Goal: Task Accomplishment & Management: Complete application form

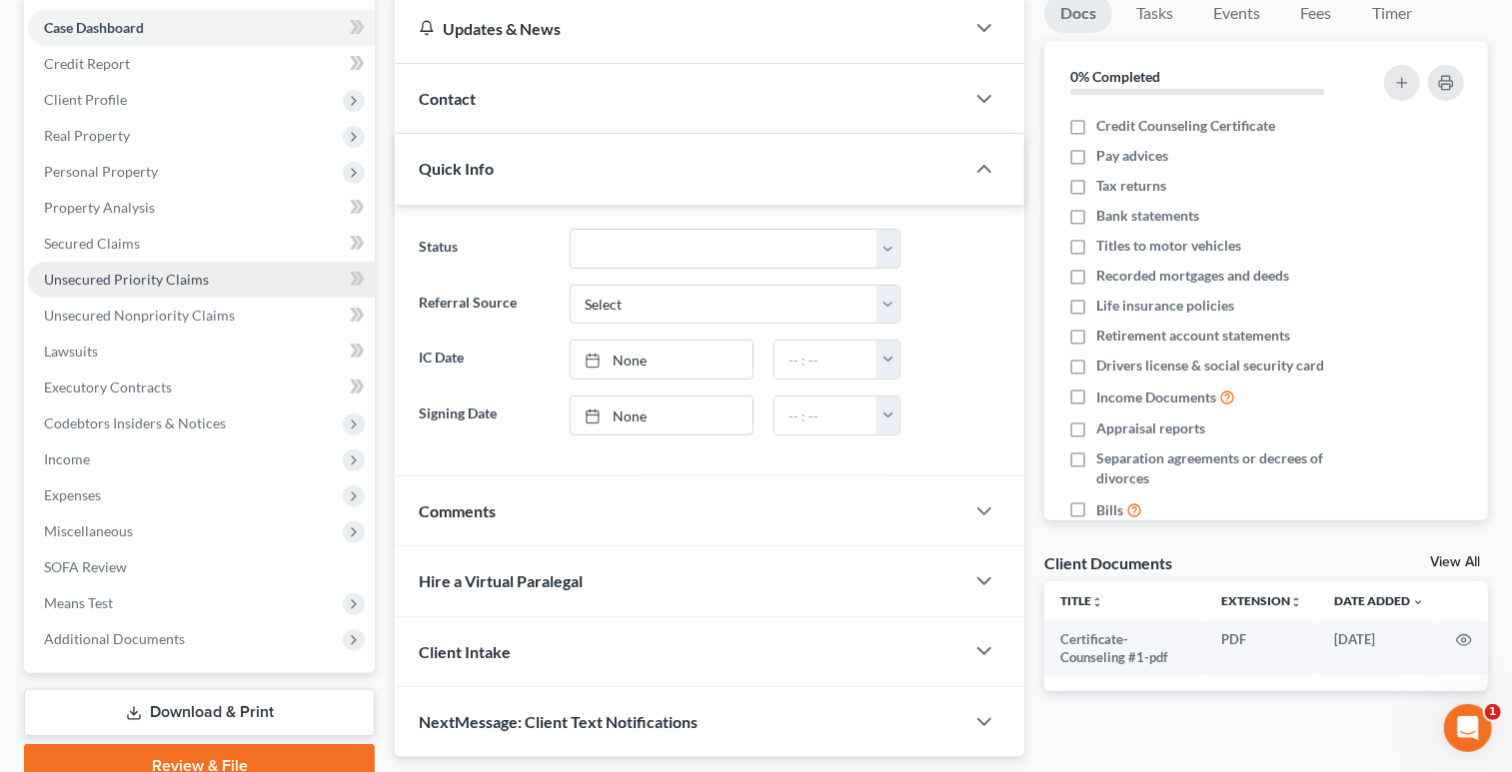
scroll to position [213, 0]
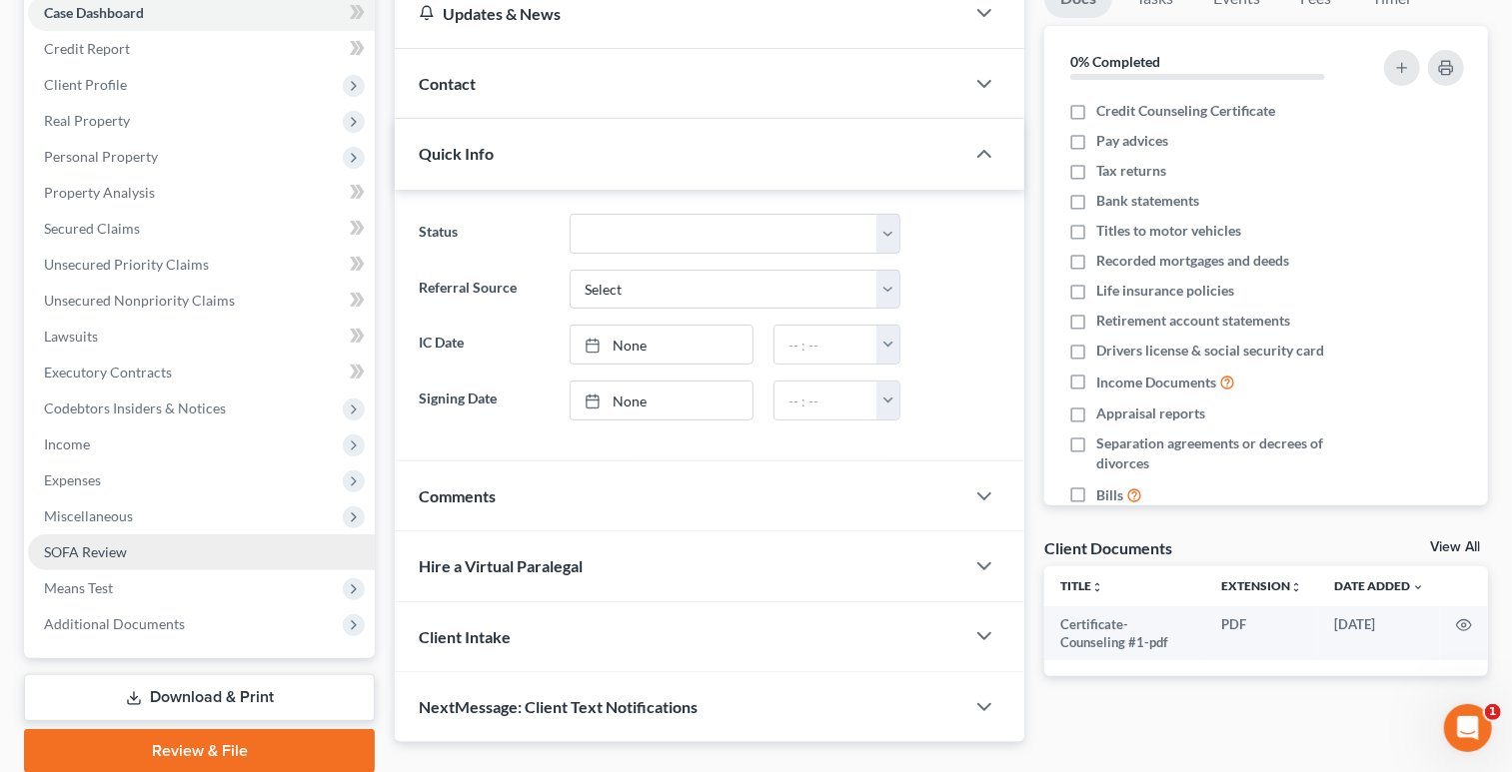
click at [210, 558] on link "SOFA Review" at bounding box center [201, 553] width 347 height 36
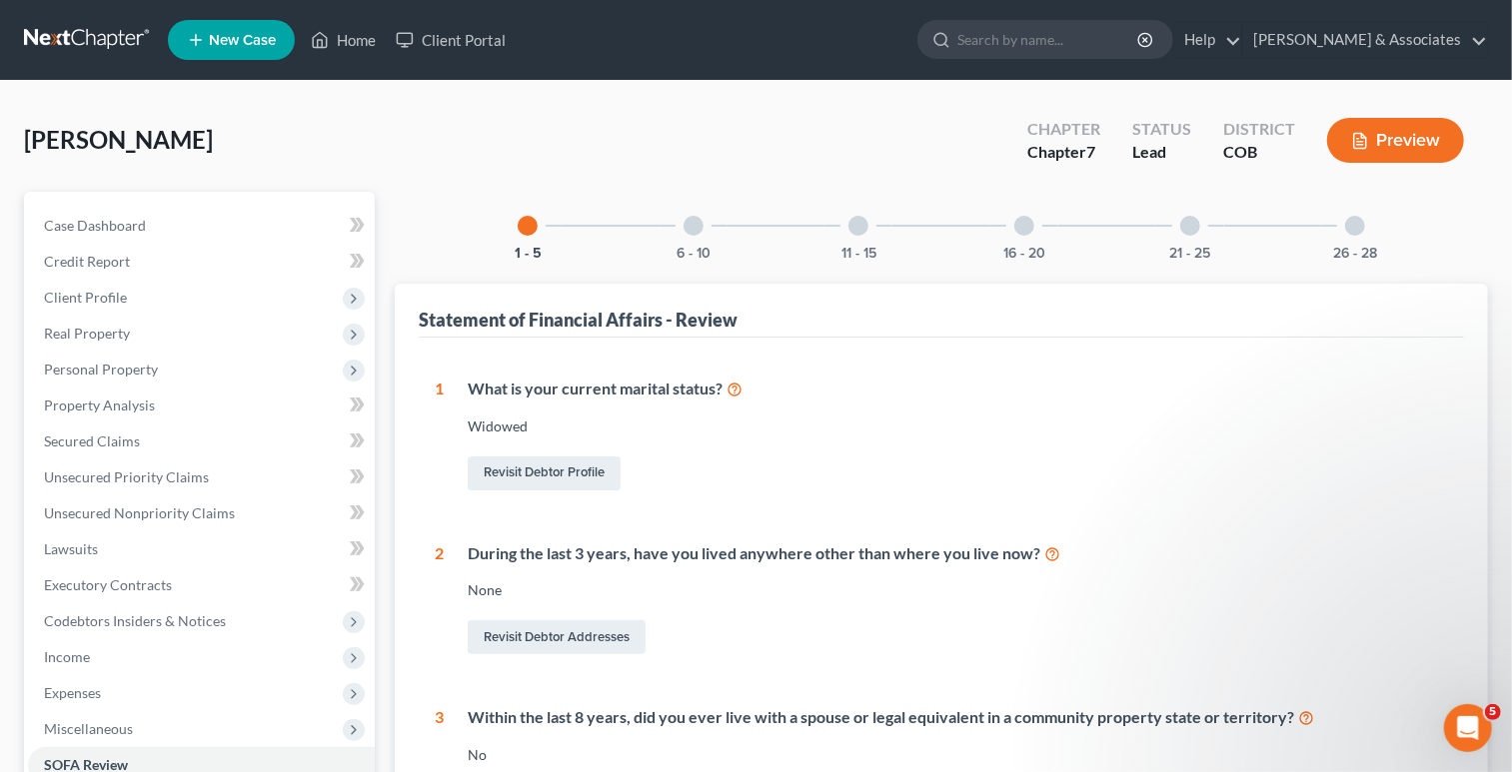
click at [713, 226] on div "6 - 10" at bounding box center [694, 226] width 68 height 68
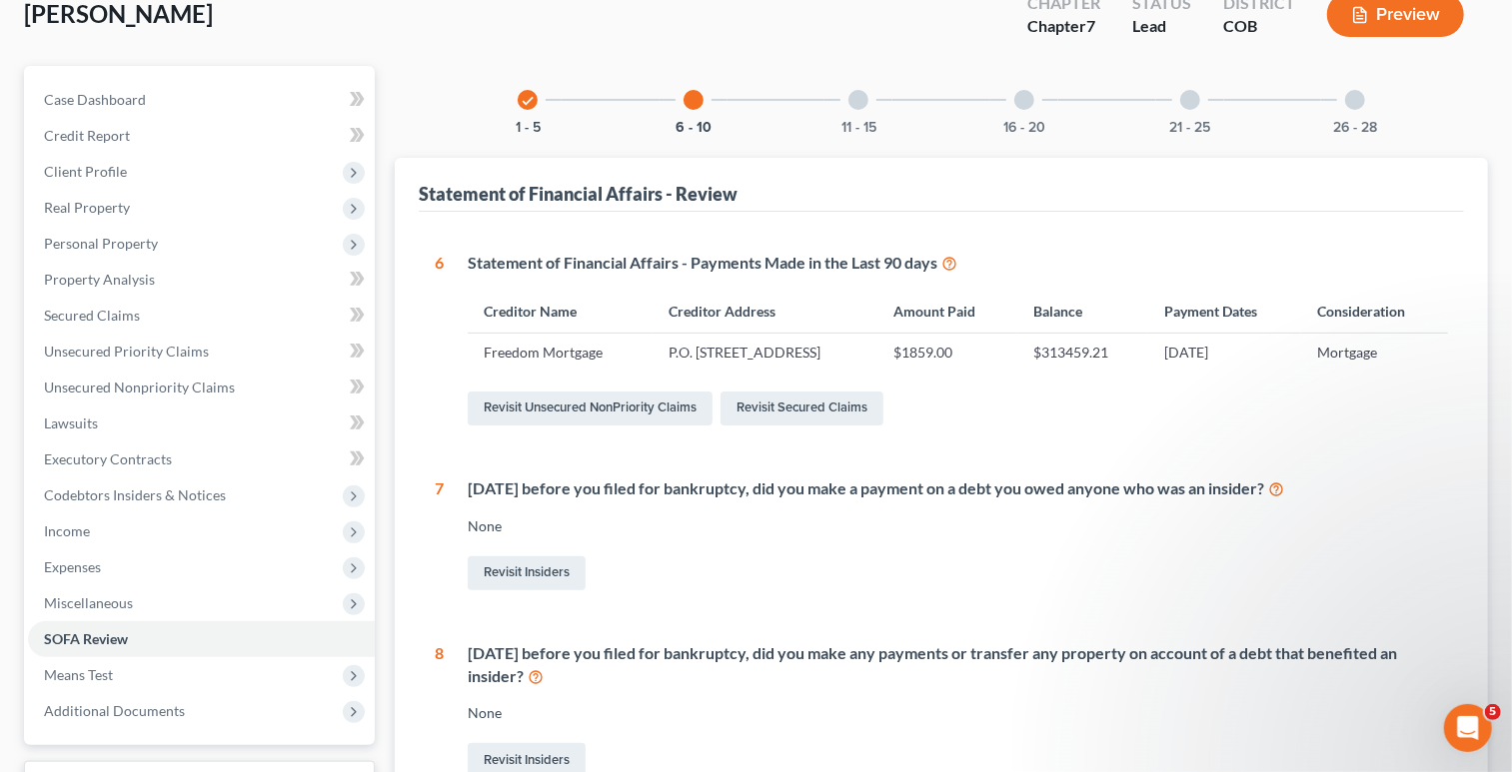
scroll to position [138, 0]
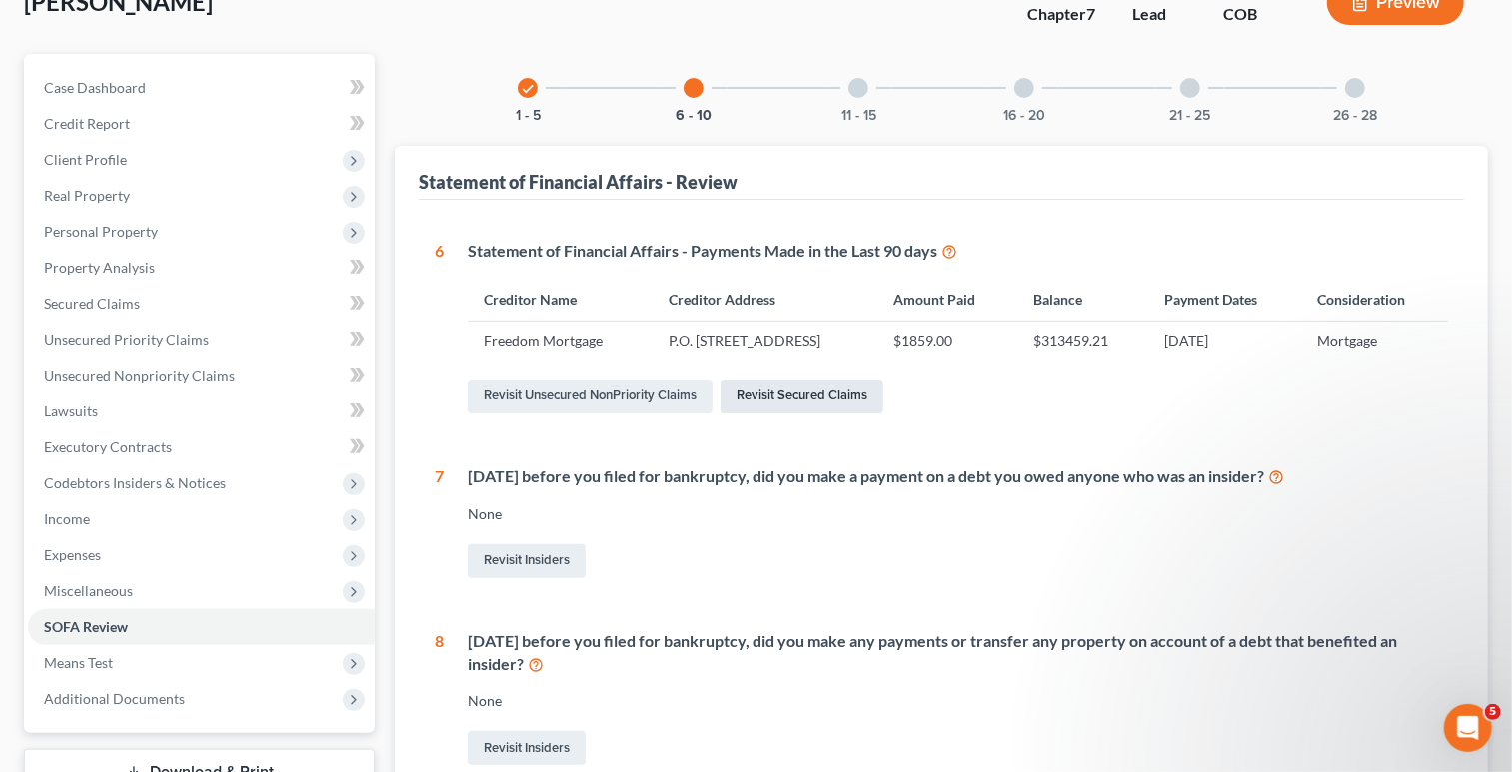
click at [757, 400] on link "Revisit Secured Claims" at bounding box center [802, 397] width 163 height 34
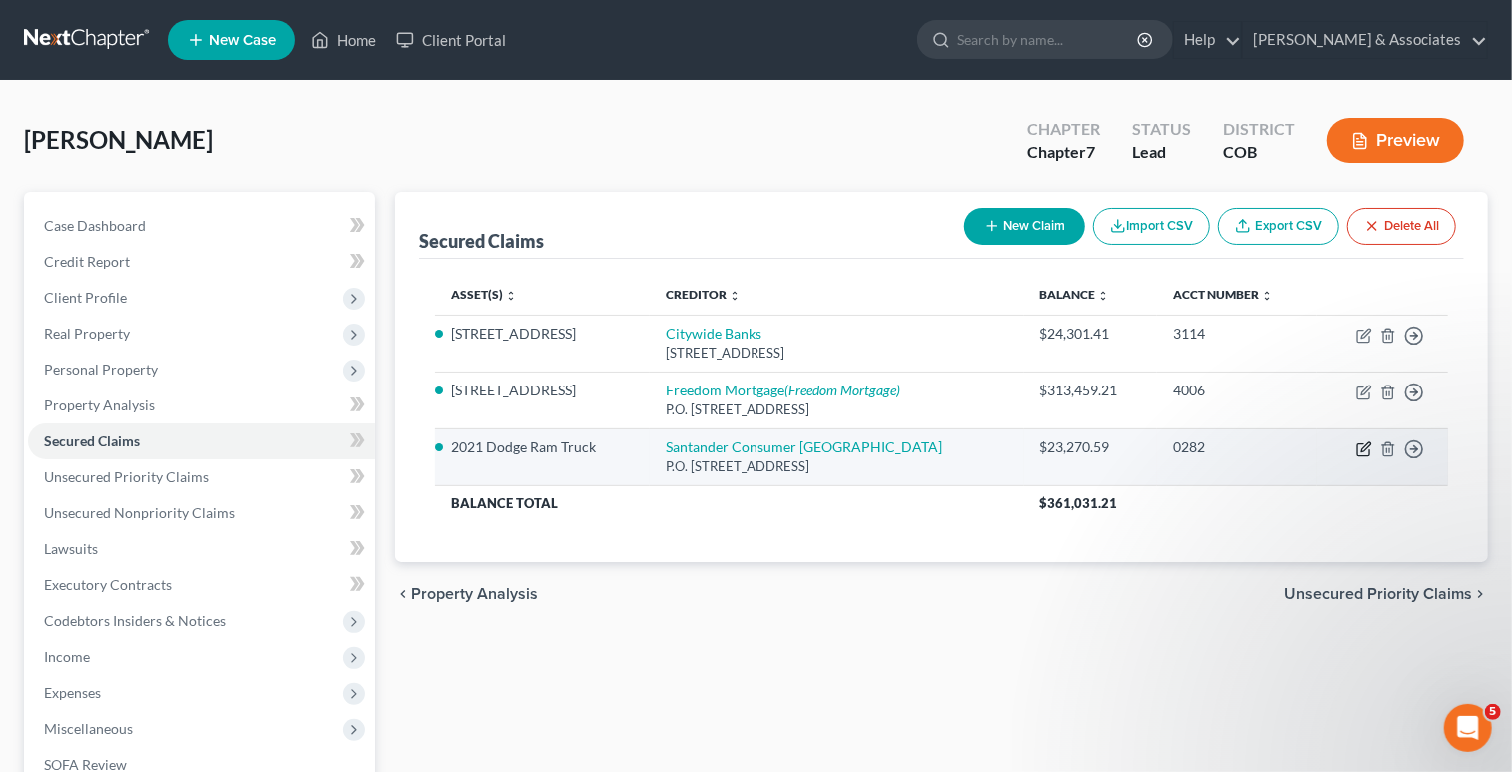
click at [1362, 449] on icon "button" at bounding box center [1365, 447] width 9 height 9
select select "45"
select select "0"
select select "2"
select select "0"
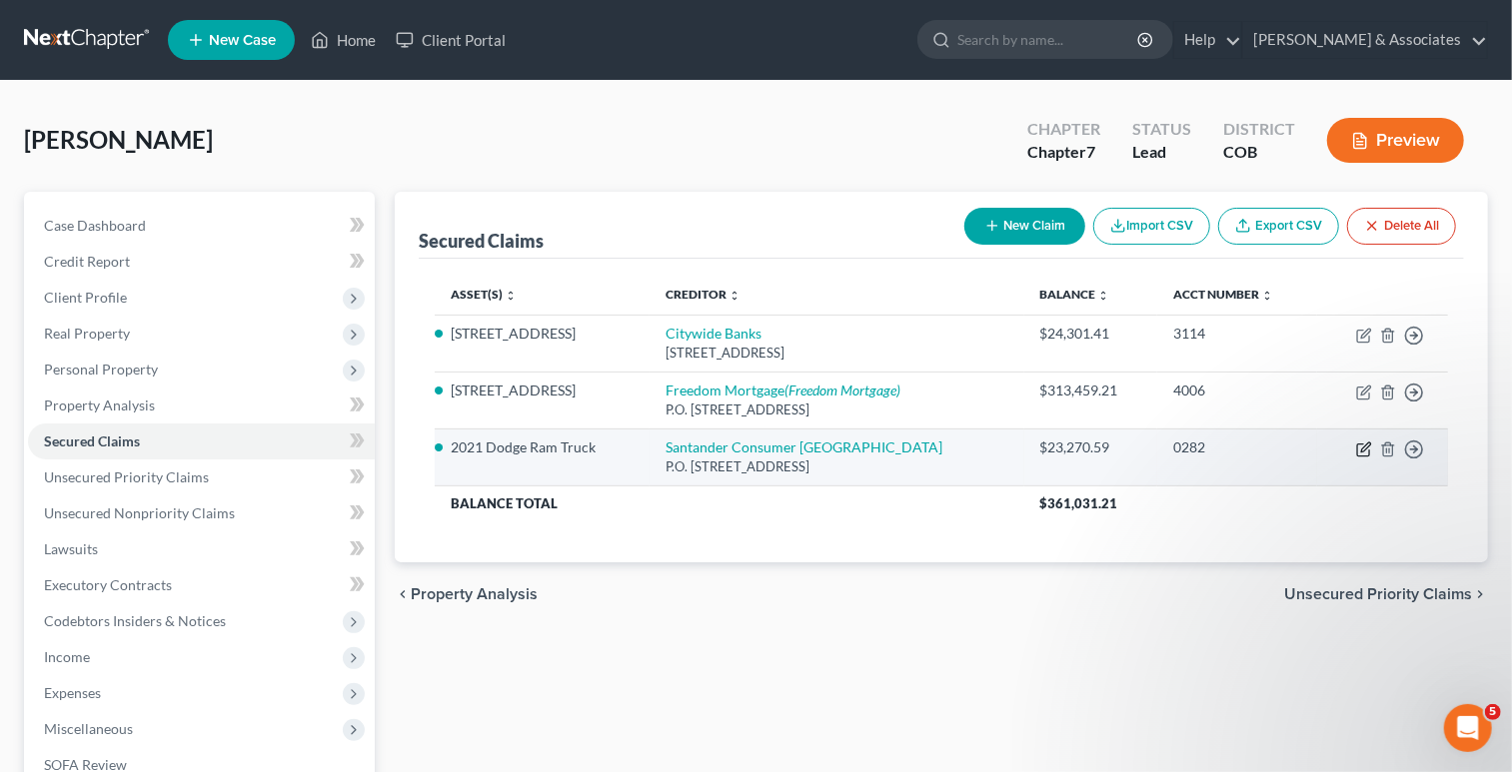
select select "0"
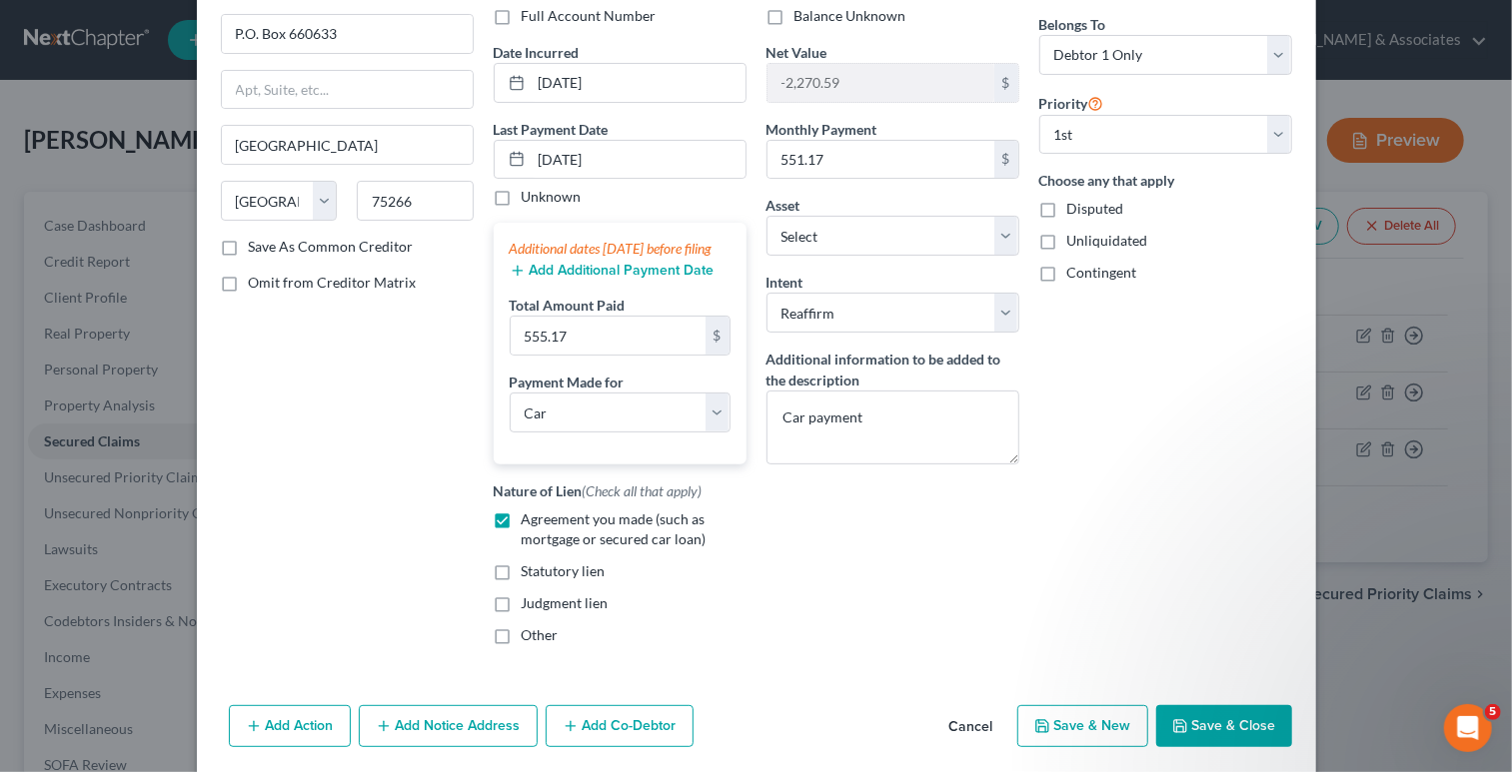
scroll to position [141, 0]
